Goal: Information Seeking & Learning: Learn about a topic

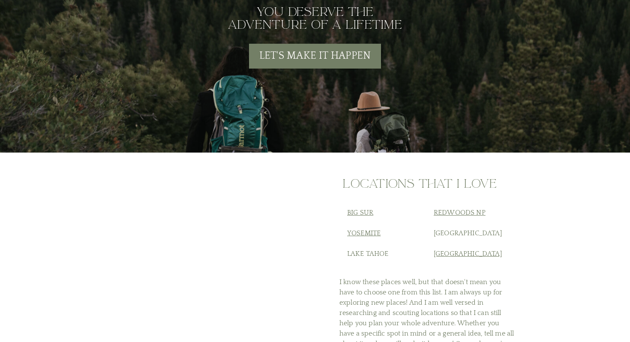
scroll to position [3203, 0]
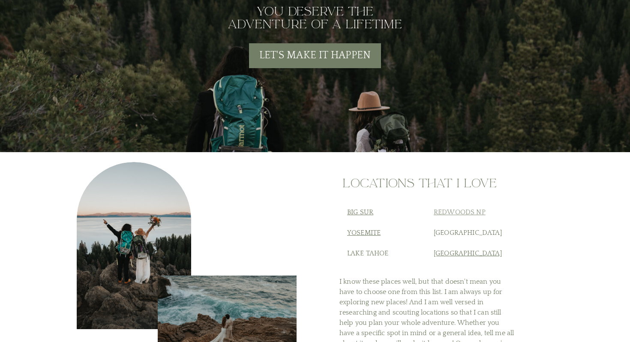
click at [442, 213] on link "Redwoods NP" at bounding box center [460, 212] width 52 height 8
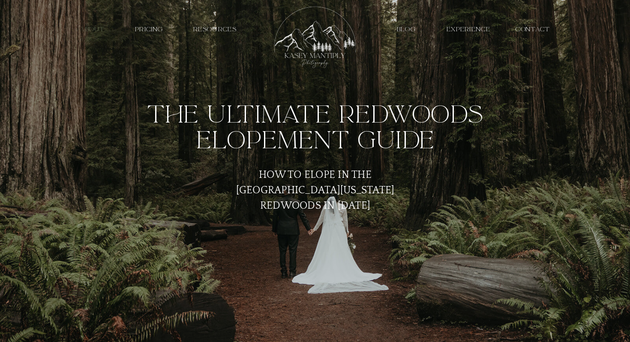
click at [99, 31] on nav "about" at bounding box center [92, 29] width 40 height 8
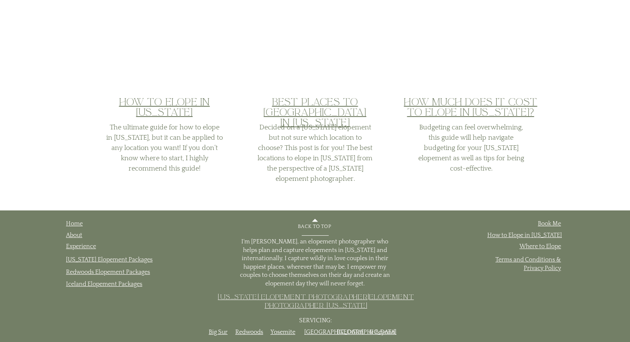
scroll to position [1562, 0]
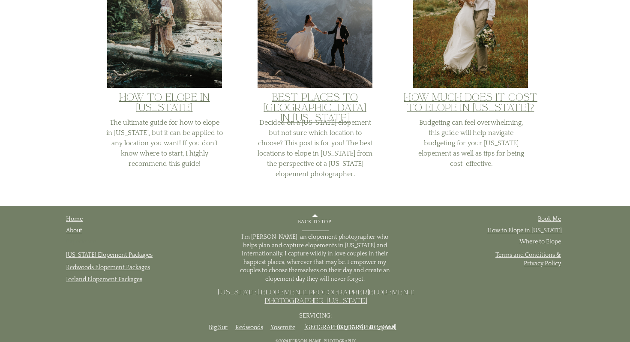
click at [84, 240] on link "Experience" at bounding box center [81, 241] width 30 height 7
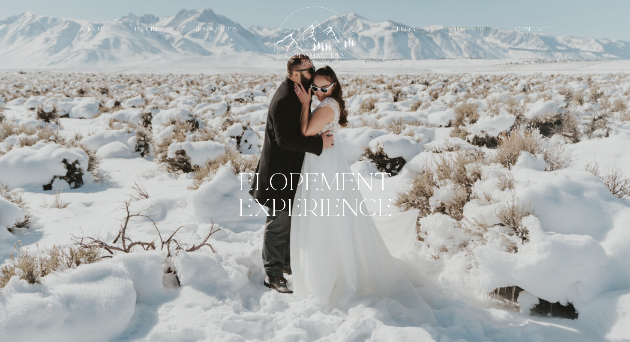
click at [457, 30] on nav "EXPERIENCE" at bounding box center [468, 29] width 48 height 8
click at [223, 27] on nav "resources" at bounding box center [215, 29] width 59 height 8
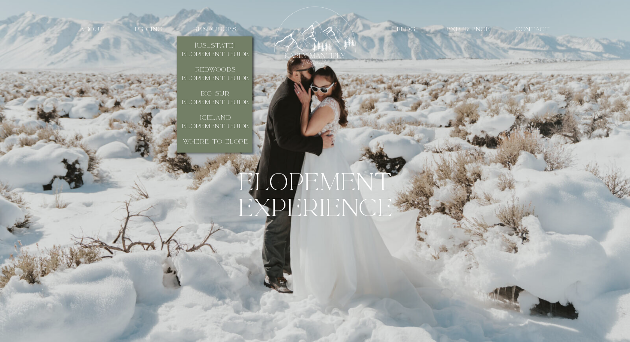
click at [408, 28] on nav "Blog" at bounding box center [406, 29] width 29 height 8
